Goal: Information Seeking & Learning: Learn about a topic

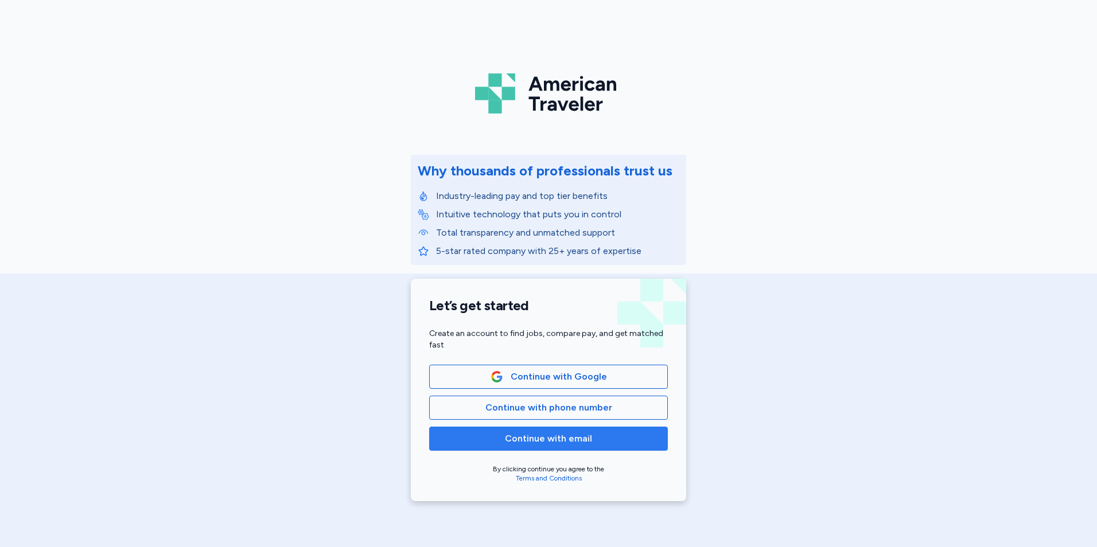
click at [554, 437] on span "Continue with email" at bounding box center [548, 439] width 87 height 14
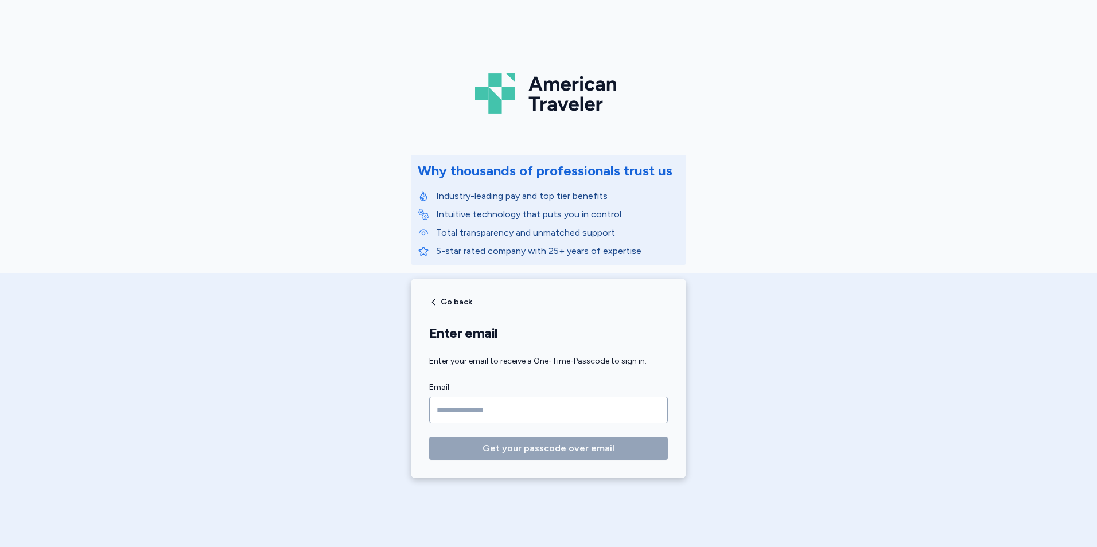
click at [522, 420] on input "Email" at bounding box center [548, 410] width 239 height 26
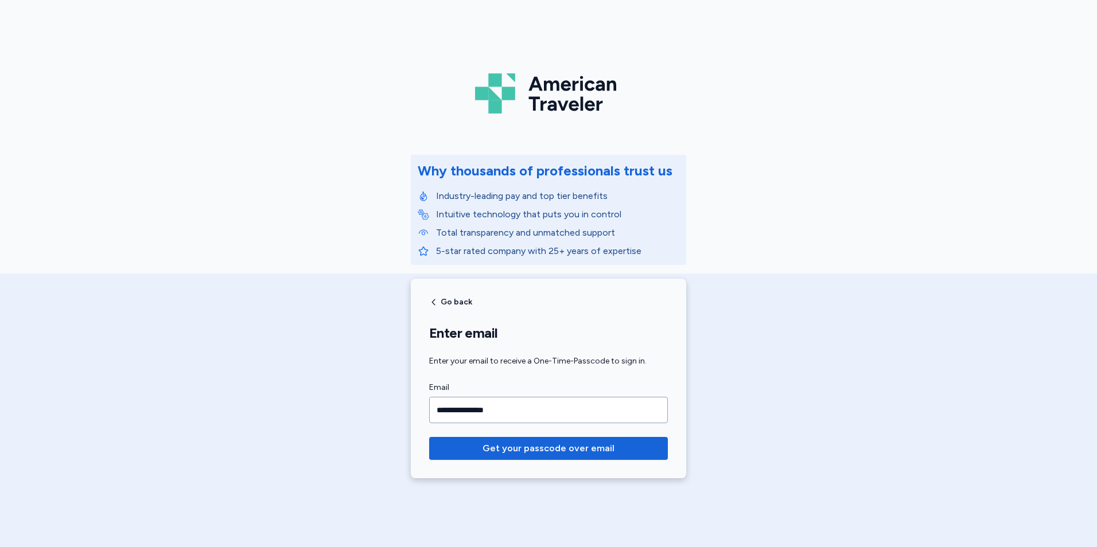
type input "**********"
click at [429, 437] on button "Get your passcode over email" at bounding box center [548, 448] width 239 height 23
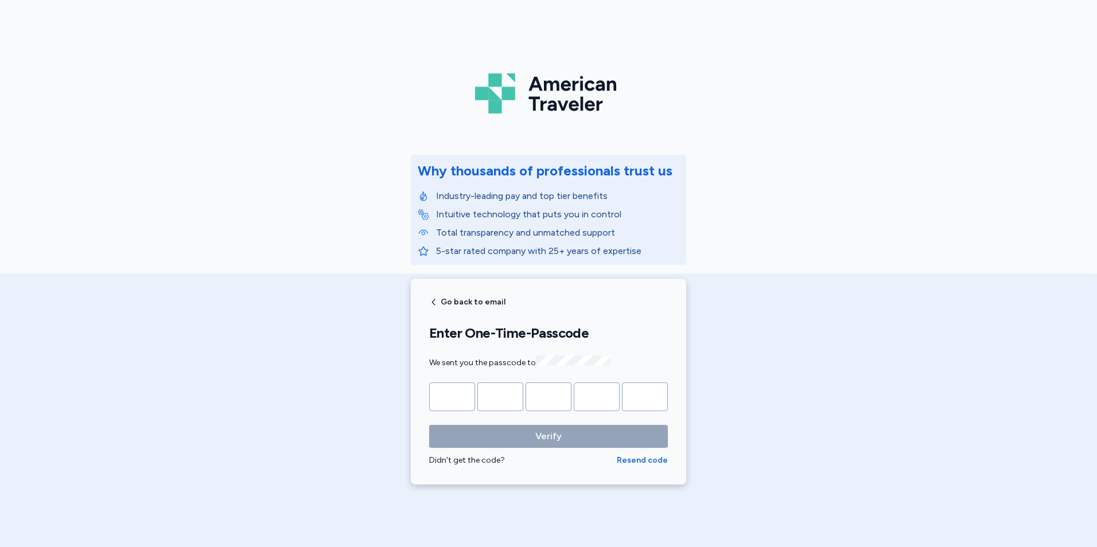
type input "*"
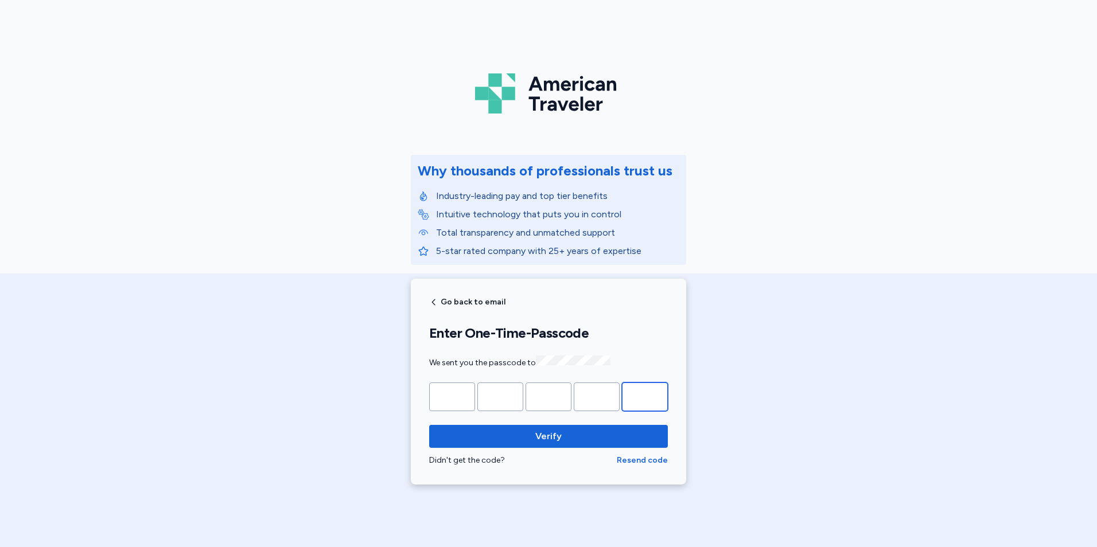
type input "*"
click at [429, 425] on button "Verify" at bounding box center [548, 436] width 239 height 23
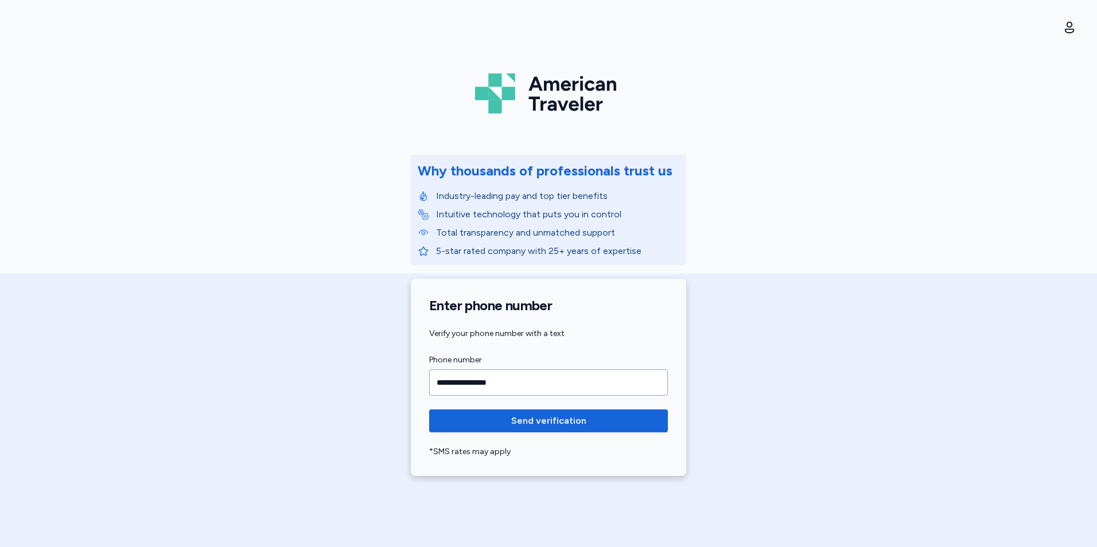
type input "**********"
click at [429, 410] on button "Send verification" at bounding box center [548, 421] width 239 height 23
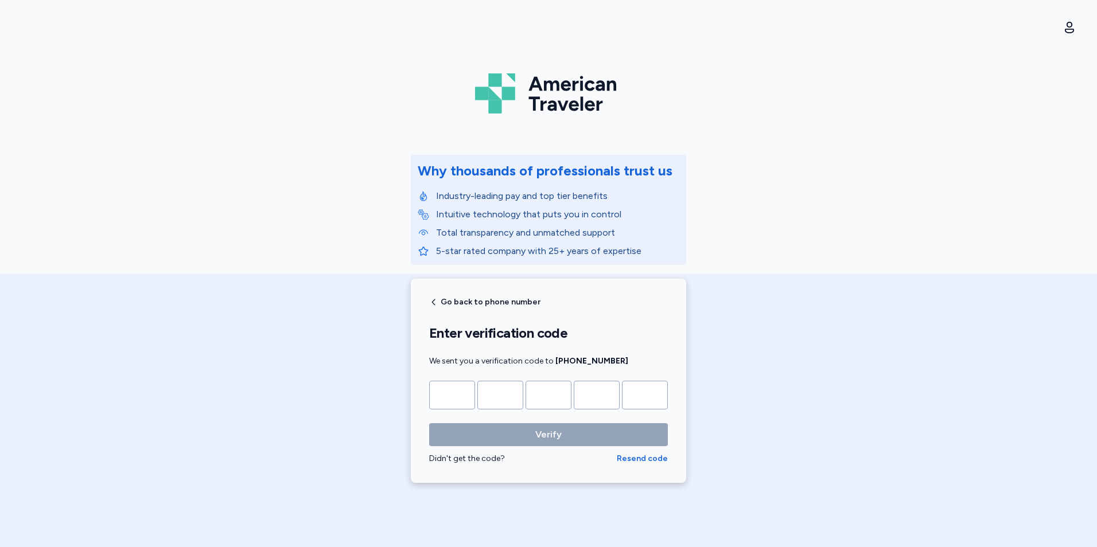
click at [448, 396] on input "Please enter OTP character 1" at bounding box center [452, 395] width 46 height 29
type input "*"
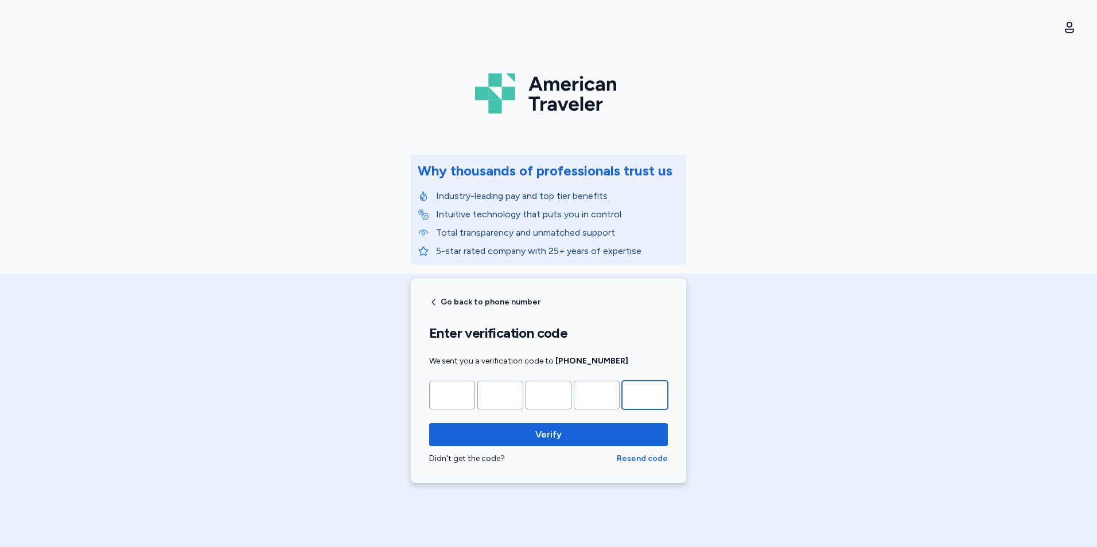
type input "*"
click at [429, 423] on button "Verify" at bounding box center [548, 434] width 239 height 23
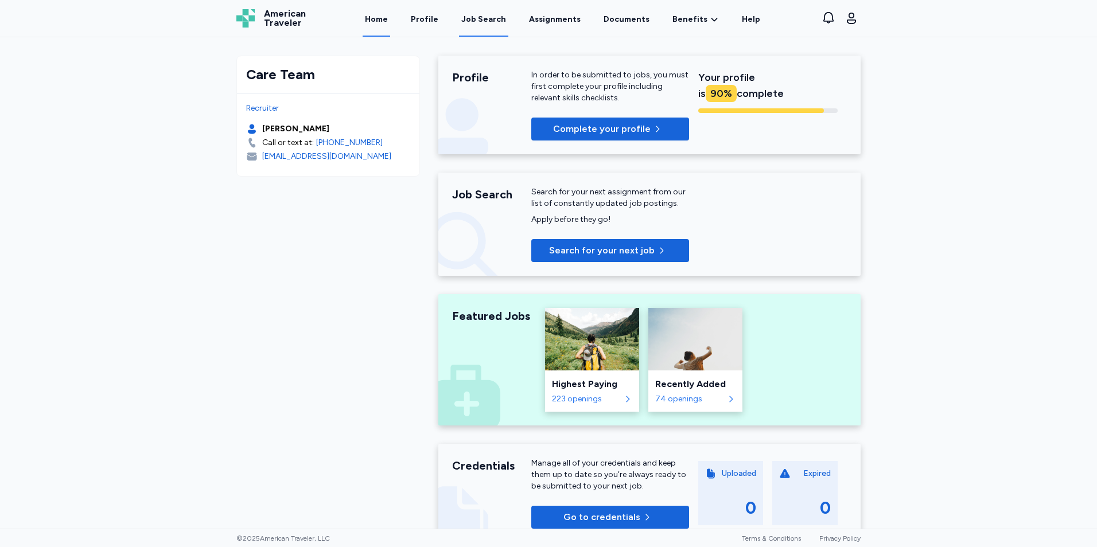
click at [493, 21] on div "Job Search" at bounding box center [483, 19] width 45 height 11
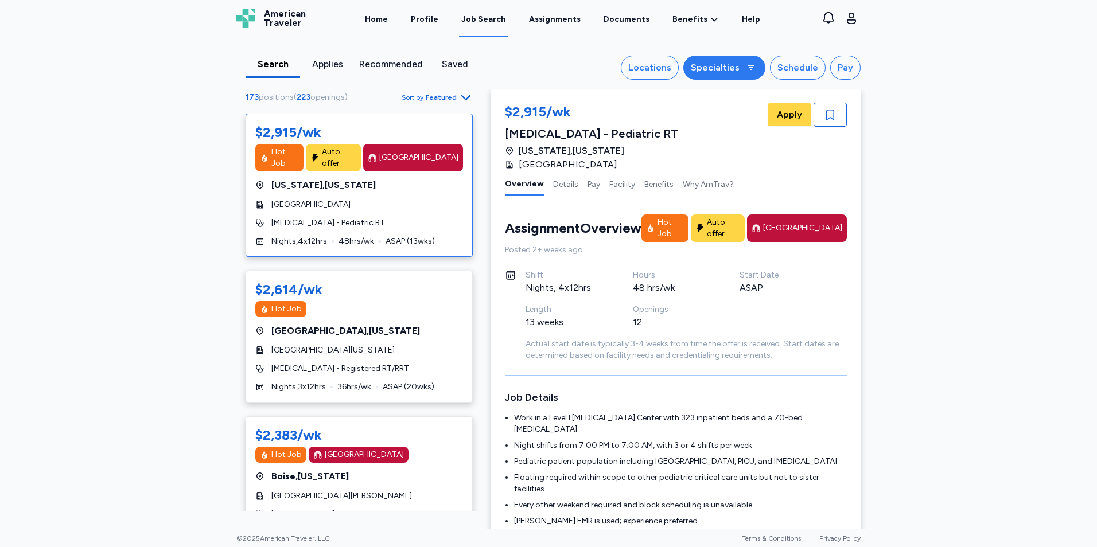
click at [717, 73] on div "Specialties" at bounding box center [715, 68] width 49 height 14
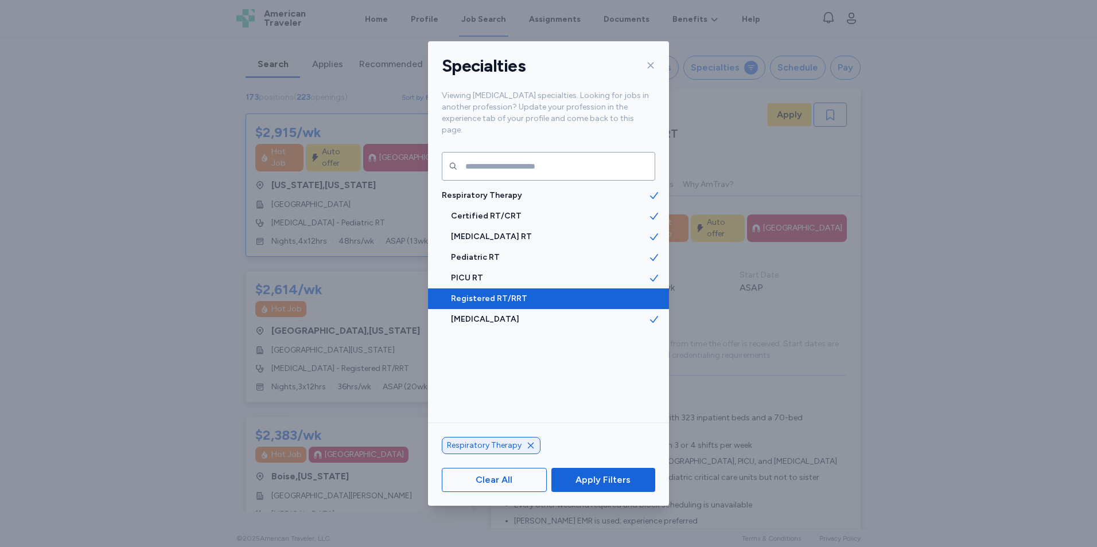
click at [505, 293] on span "Registered RT/RRT" at bounding box center [549, 298] width 197 height 11
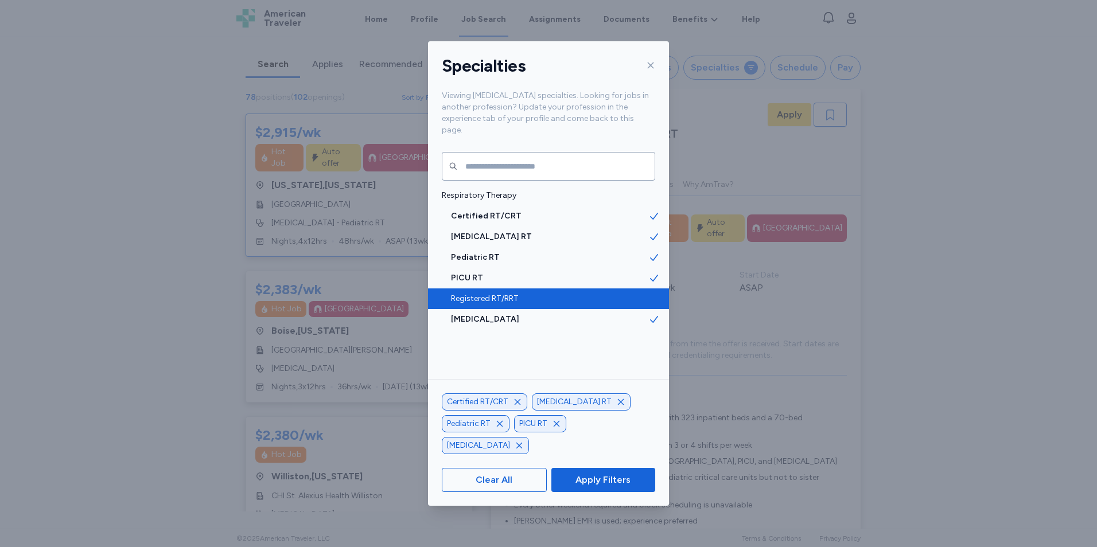
click at [528, 293] on span "Registered RT/RRT" at bounding box center [549, 298] width 197 height 11
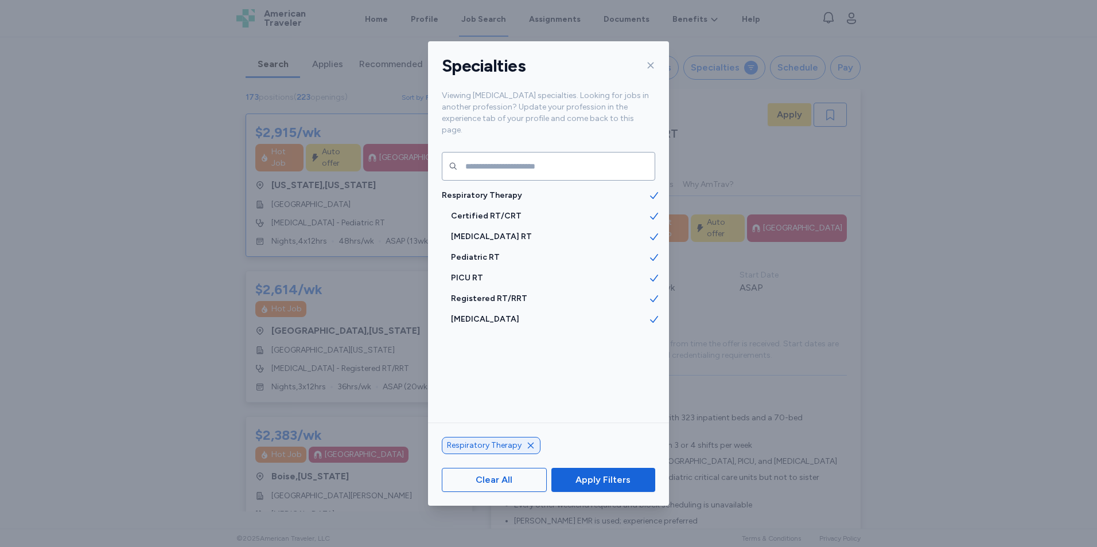
click at [656, 67] on div "Specialties" at bounding box center [548, 65] width 241 height 49
click at [394, 284] on div "Specialties Viewing [MEDICAL_DATA] specialties. Looking for jobs in another pro…" at bounding box center [548, 273] width 1097 height 547
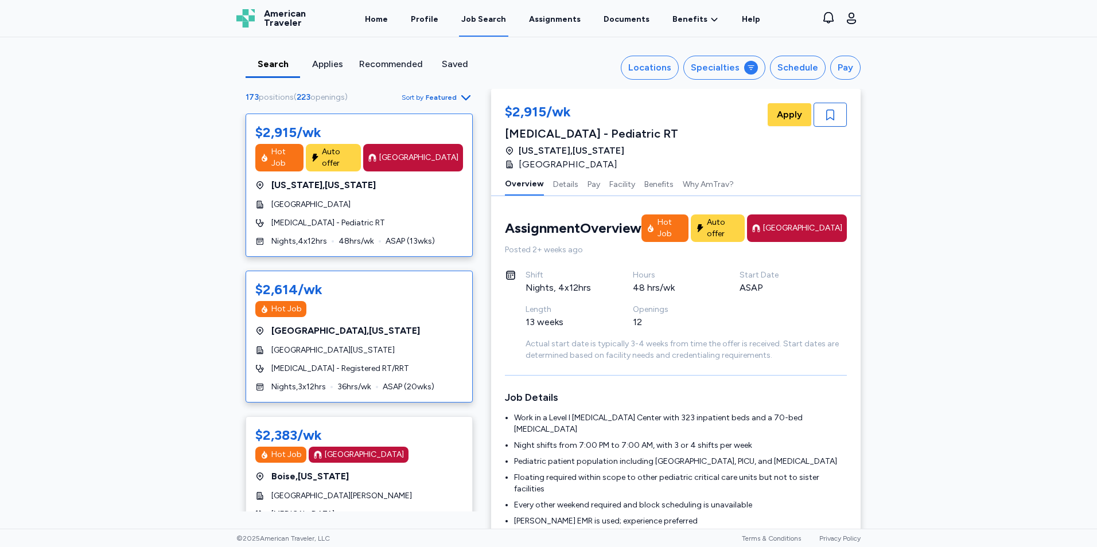
click at [392, 289] on div "$2,614/wk Hot Job" at bounding box center [359, 299] width 208 height 37
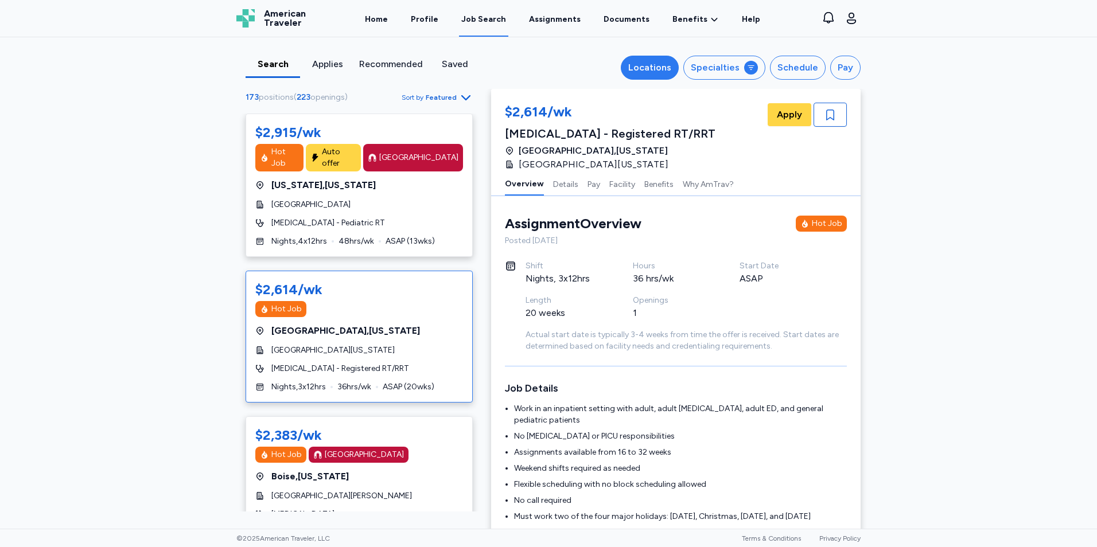
click at [644, 68] on div "Locations" at bounding box center [649, 68] width 43 height 14
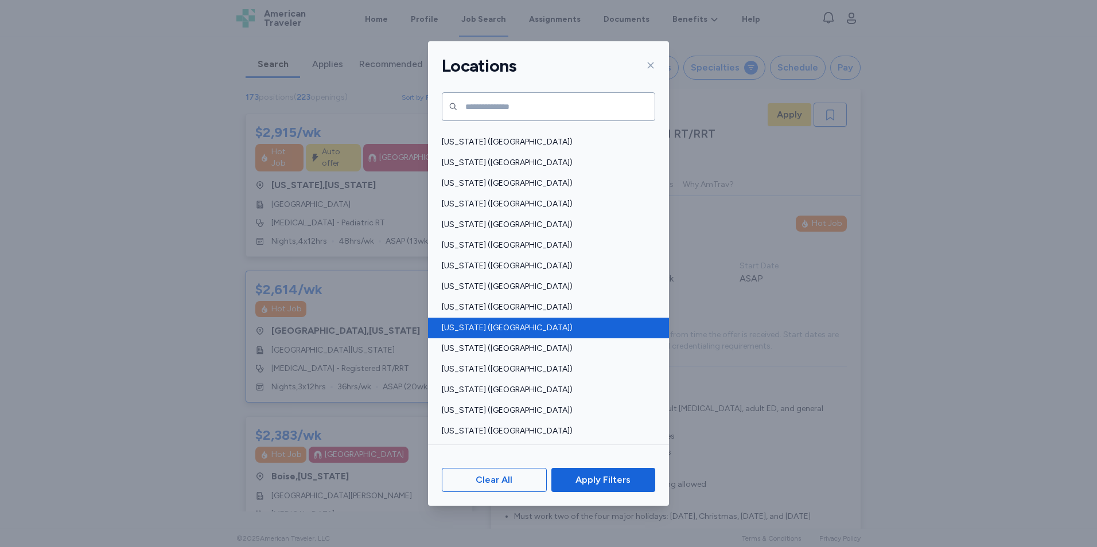
scroll to position [516, 0]
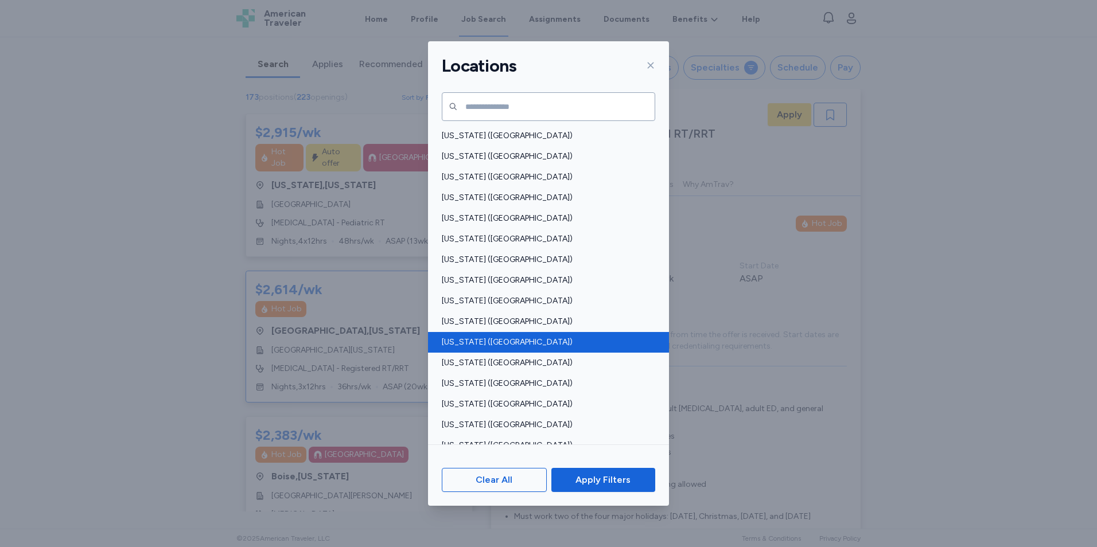
click at [477, 347] on span "[US_STATE] ([GEOGRAPHIC_DATA])" at bounding box center [545, 342] width 207 height 11
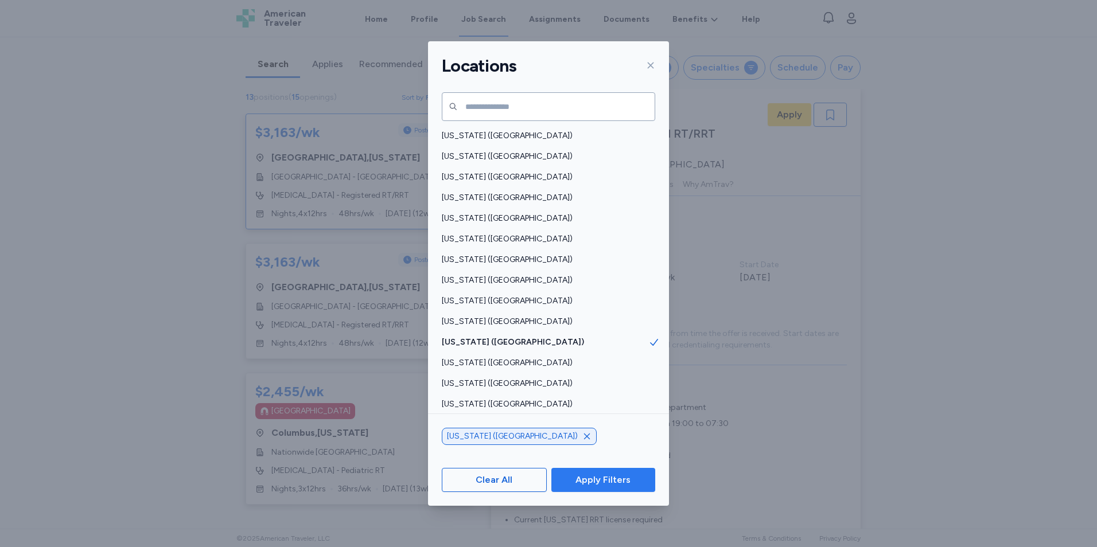
click at [586, 474] on span "Apply Filters" at bounding box center [602, 480] width 55 height 14
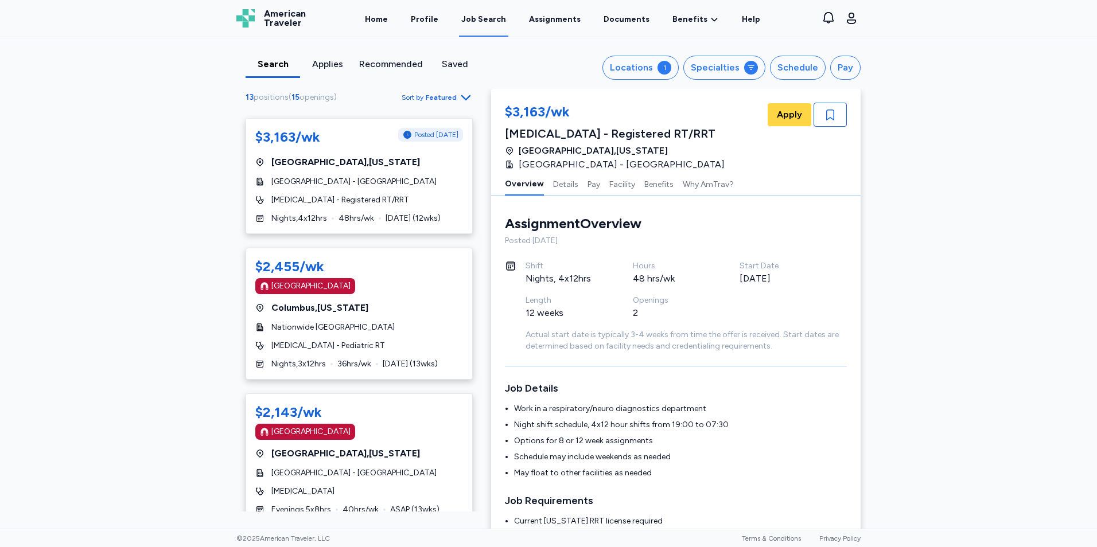
scroll to position [0, 0]
